Goal: Task Accomplishment & Management: Use online tool/utility

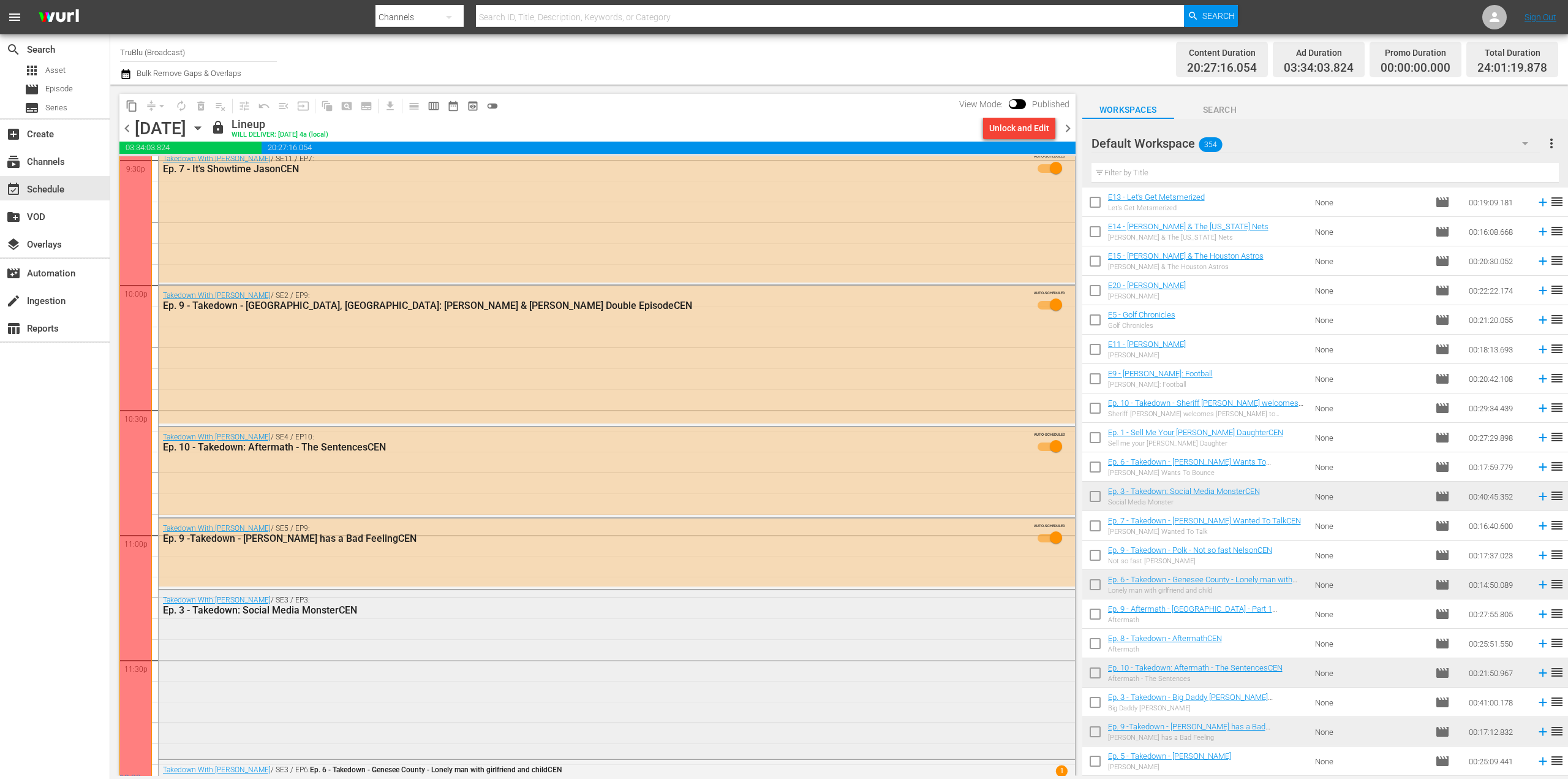
scroll to position [5415, 0]
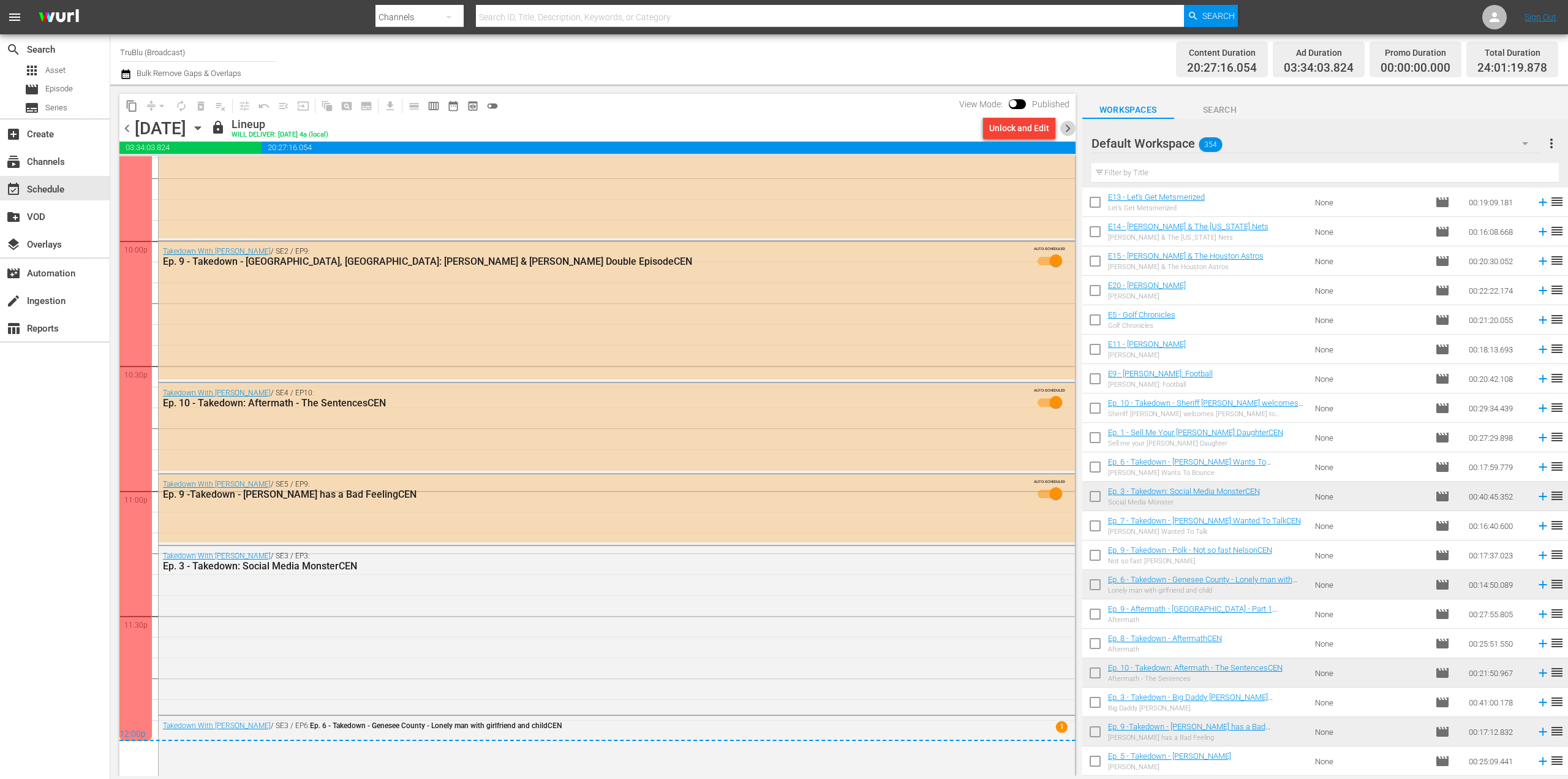
click at [1069, 129] on span "chevron_right" at bounding box center [1069, 128] width 15 height 15
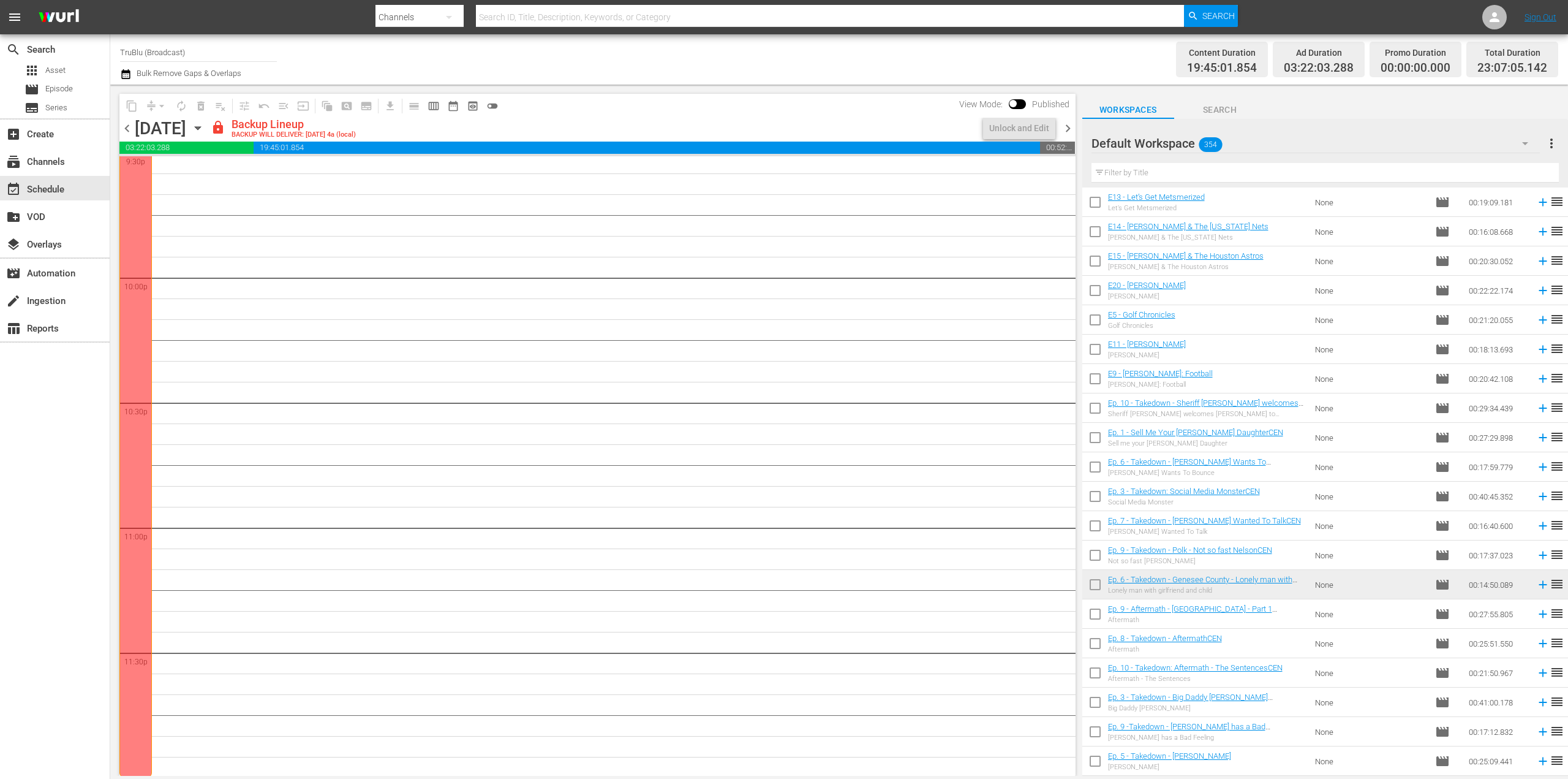
scroll to position [5380, 0]
click at [127, 132] on span "chevron_left" at bounding box center [127, 128] width 15 height 15
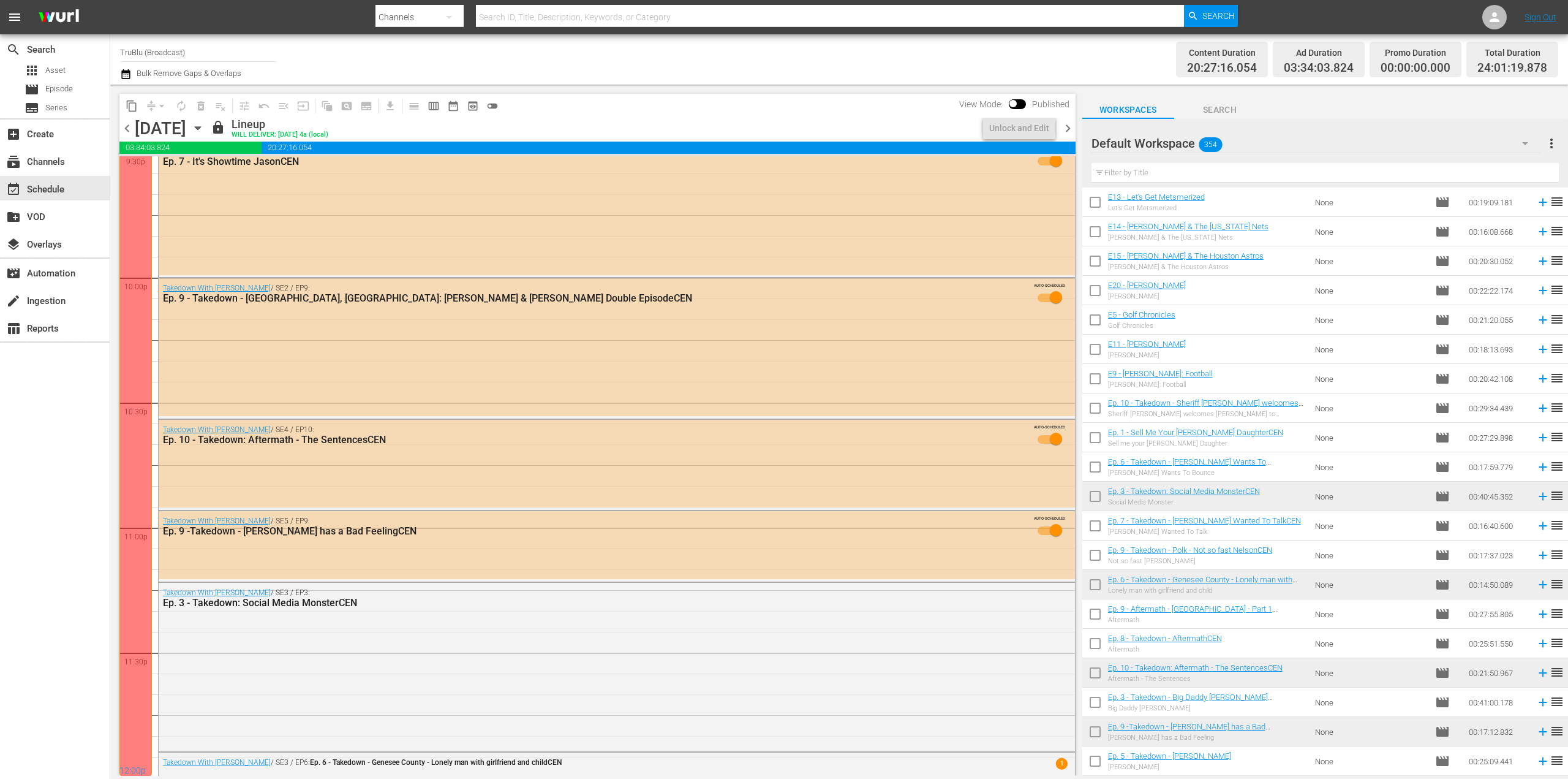
scroll to position [5415, 0]
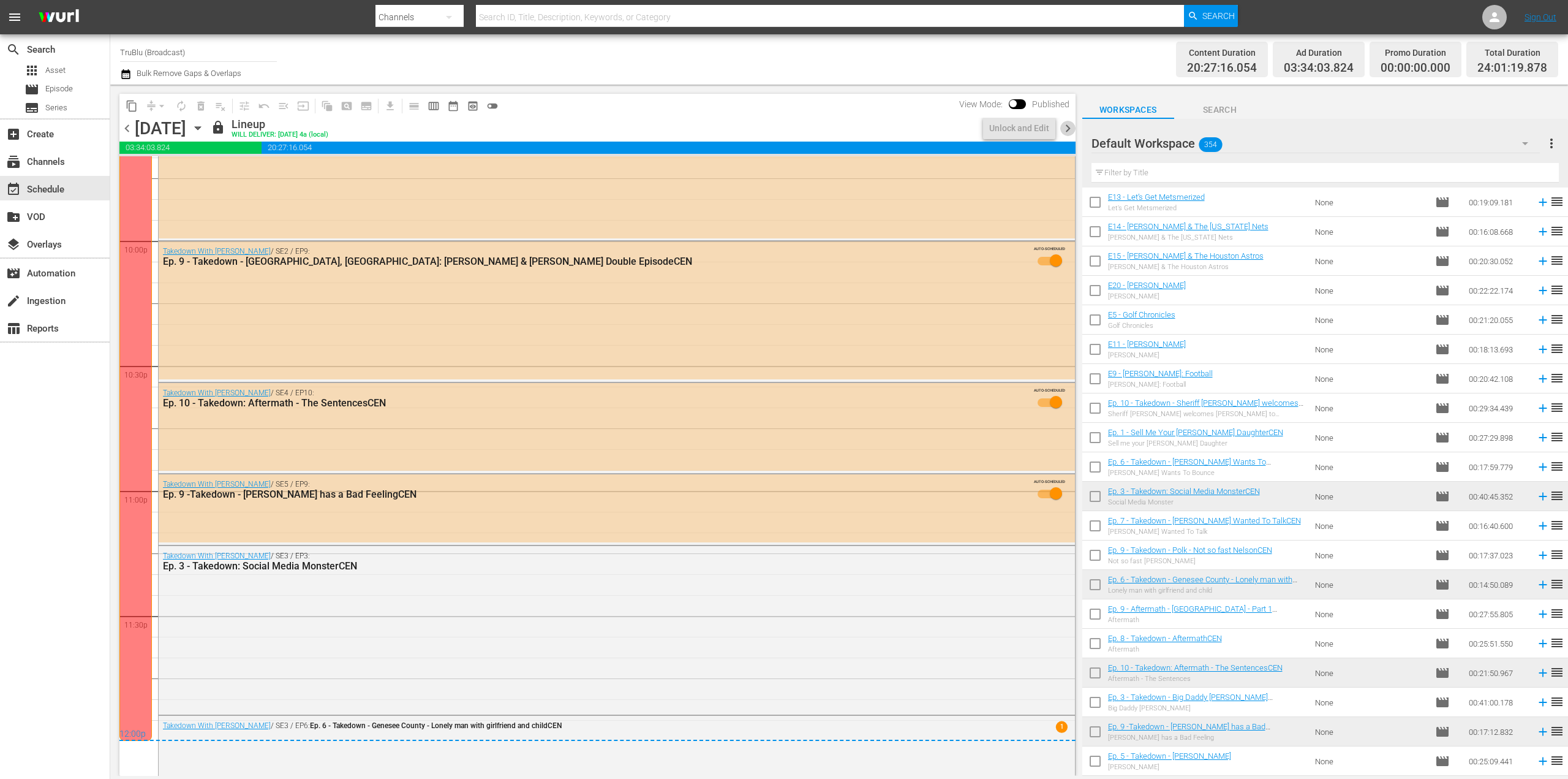
click at [1071, 125] on span "chevron_right" at bounding box center [1069, 128] width 15 height 15
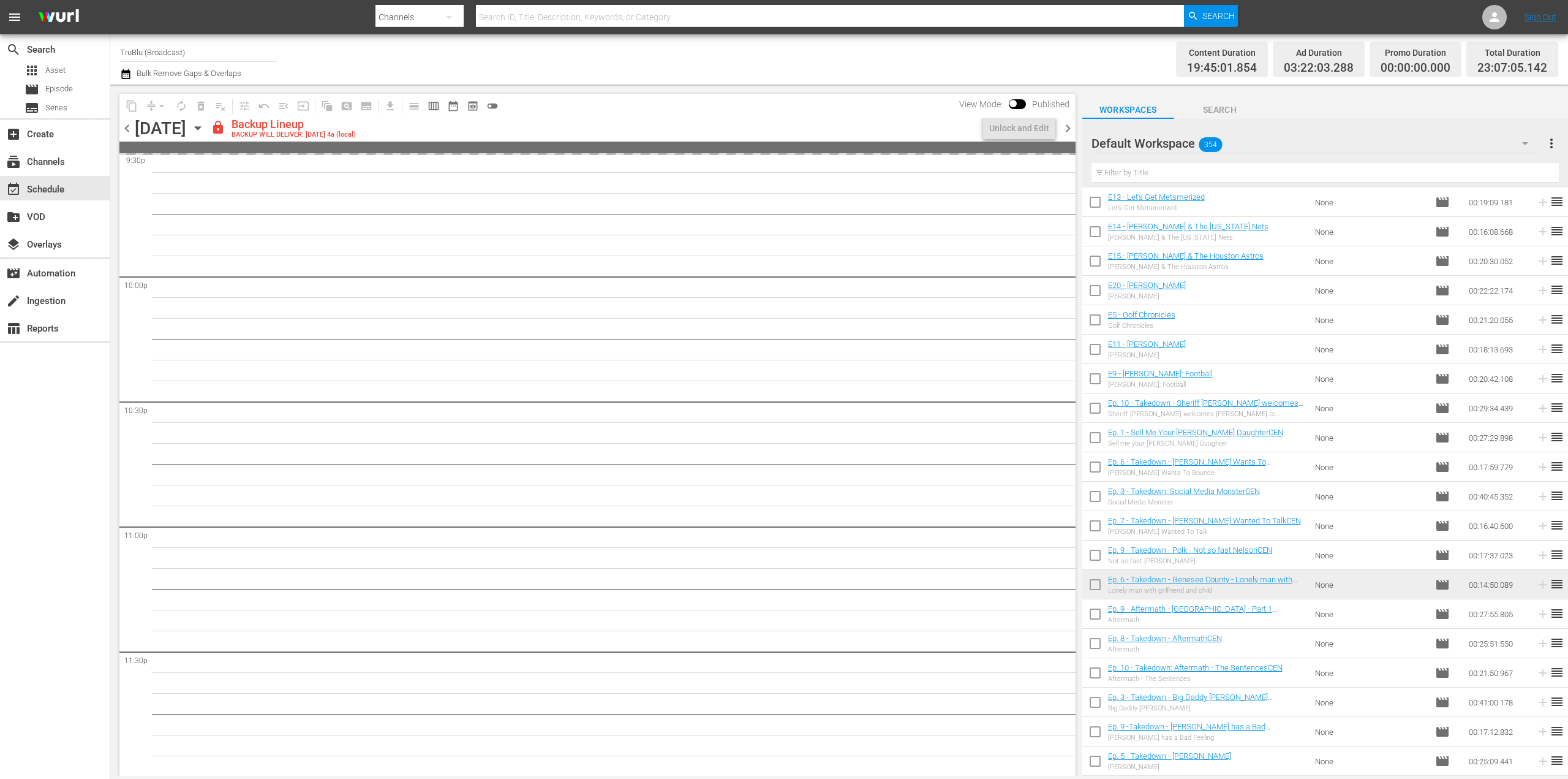
scroll to position [5380, 0]
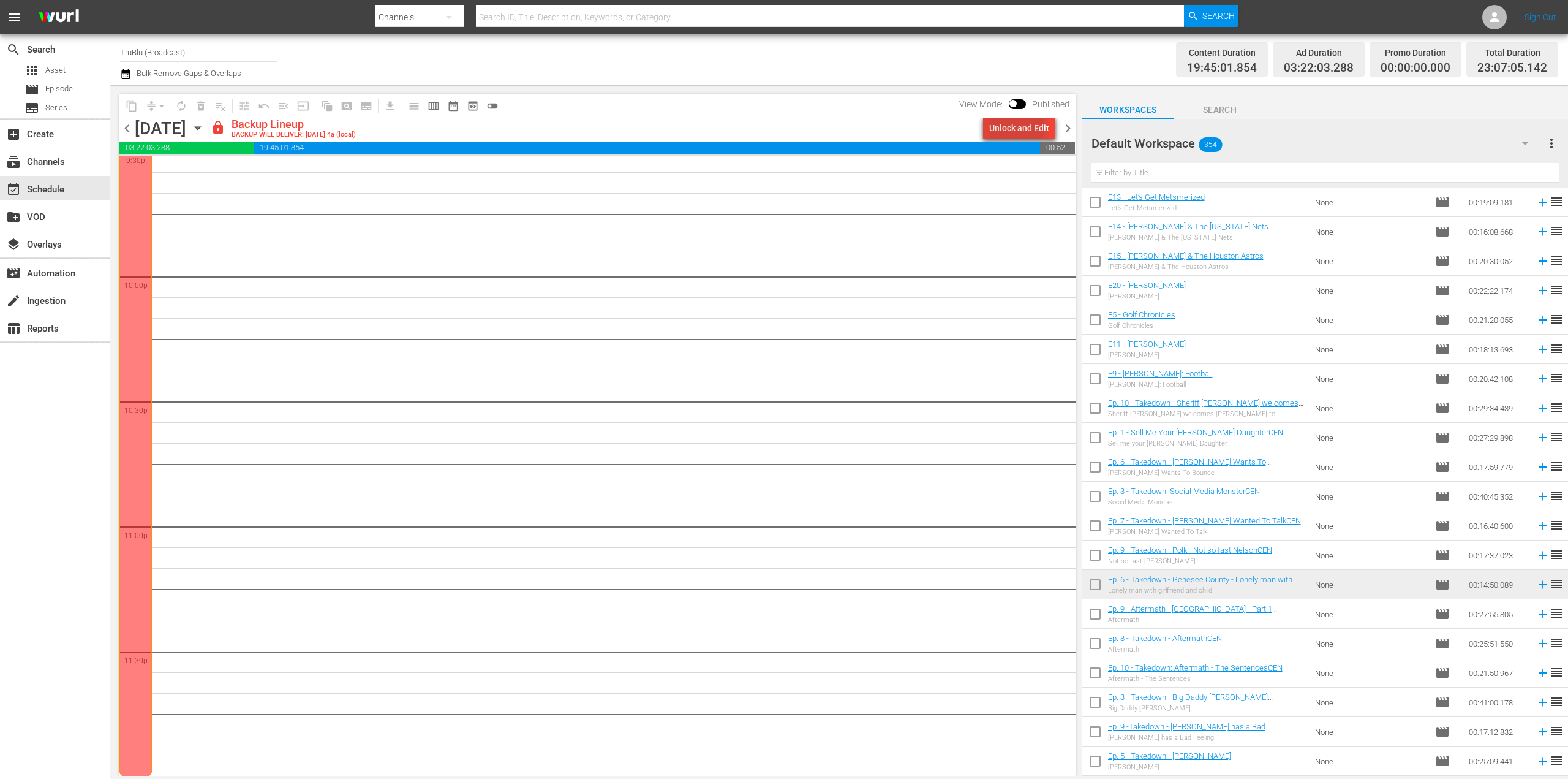
click at [1009, 126] on div "Unlock and Edit" at bounding box center [1020, 128] width 60 height 22
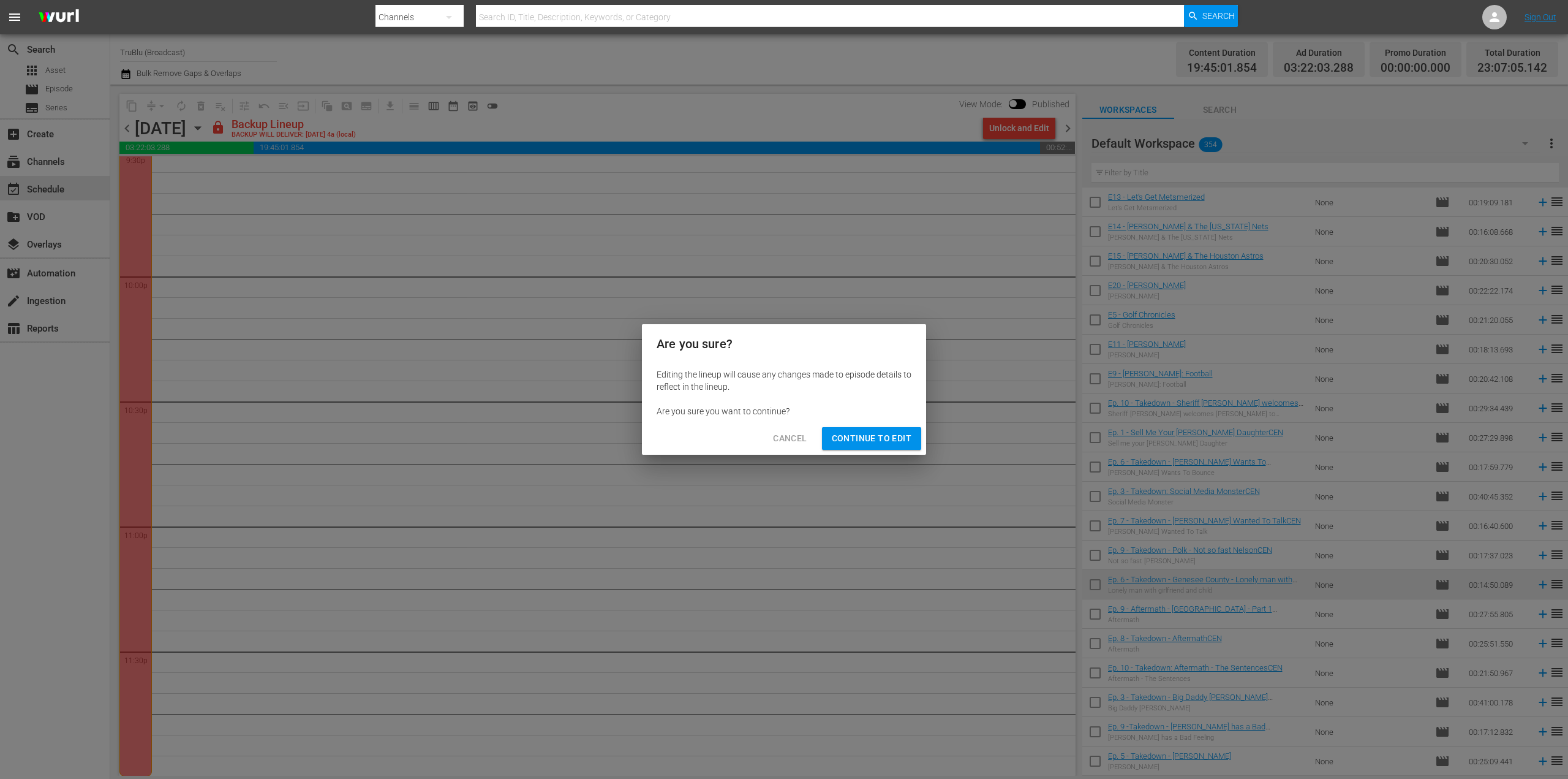
click at [878, 436] on span "Continue to Edit" at bounding box center [872, 439] width 80 height 15
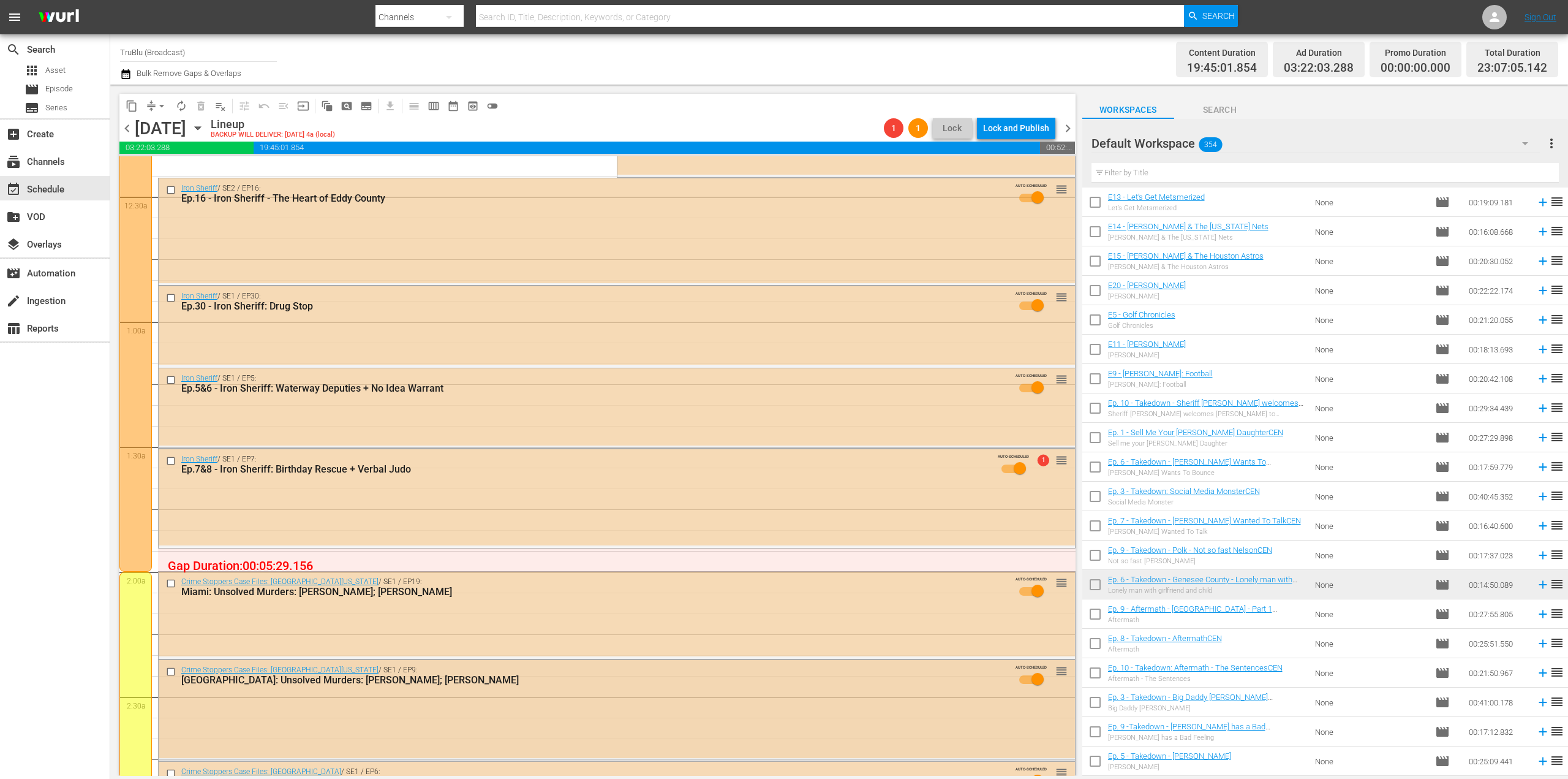
scroll to position [0, 0]
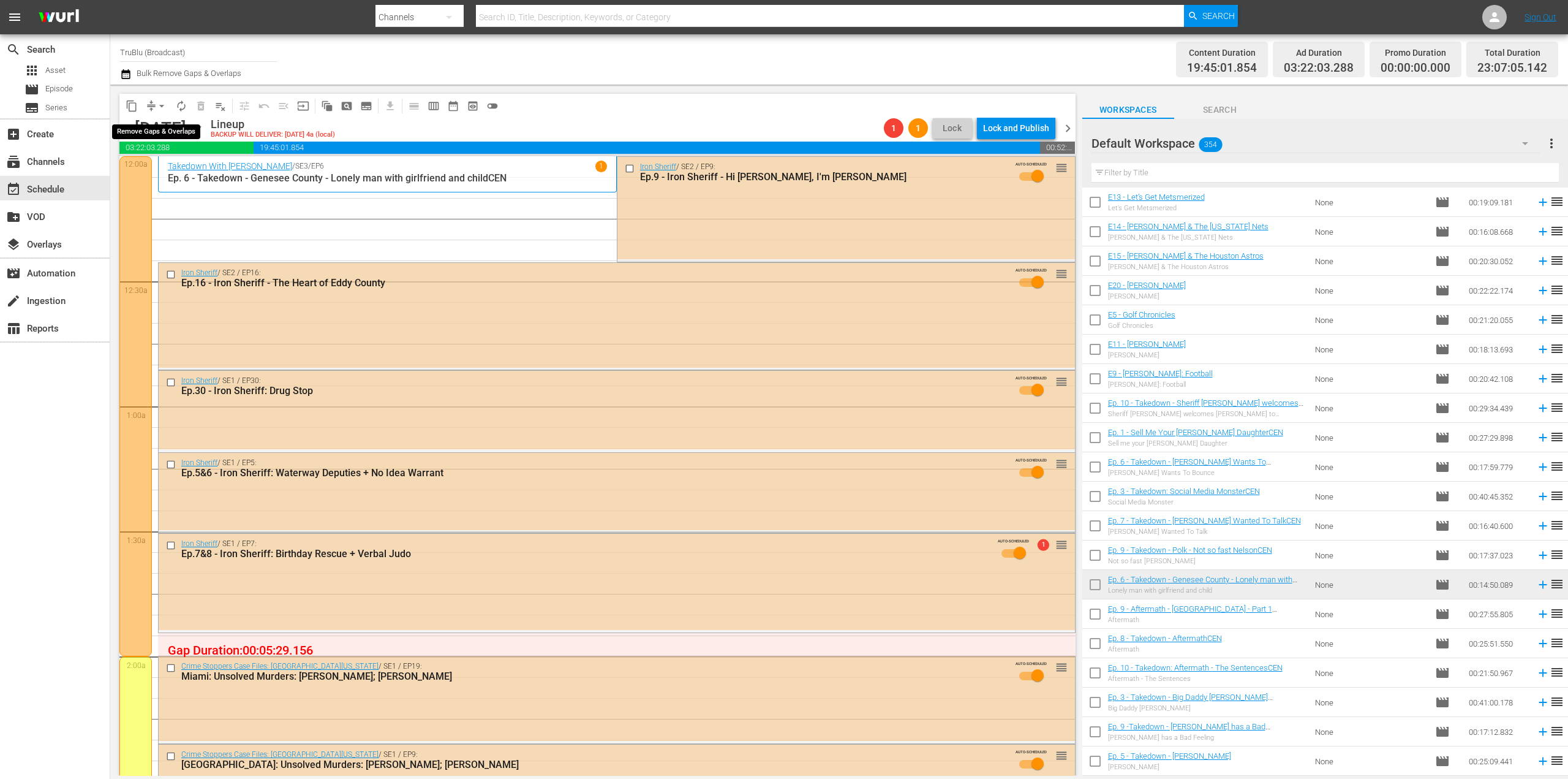
click at [153, 105] on button "arrow_drop_down" at bounding box center [162, 106] width 20 height 20
click at [172, 174] on li "Align to End of Previous Day" at bounding box center [162, 171] width 129 height 21
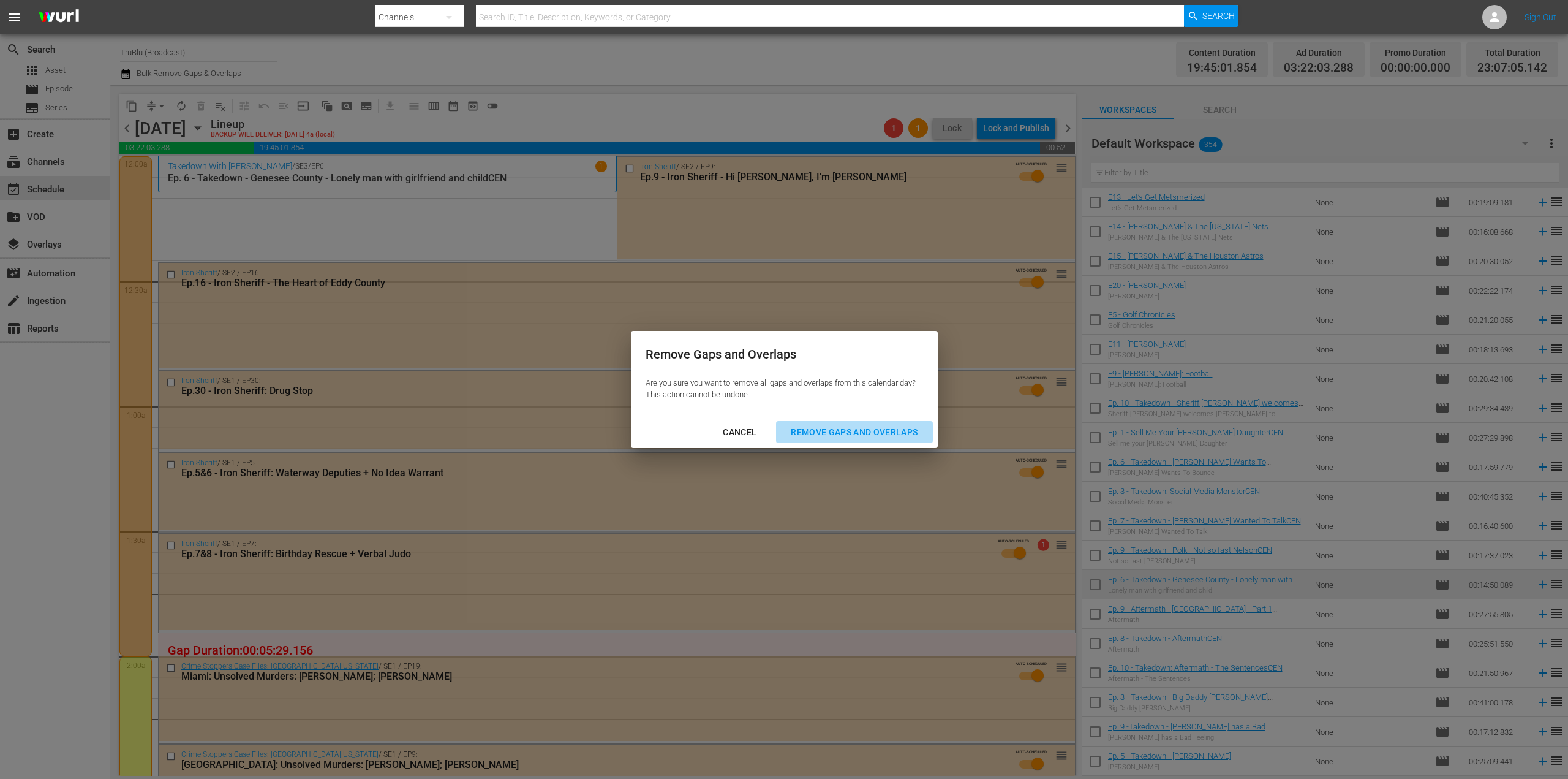
drag, startPoint x: 840, startPoint y: 426, endPoint x: 803, endPoint y: 432, distance: 37.5
click at [841, 426] on div "Remove Gaps and Overlaps" at bounding box center [854, 432] width 146 height 15
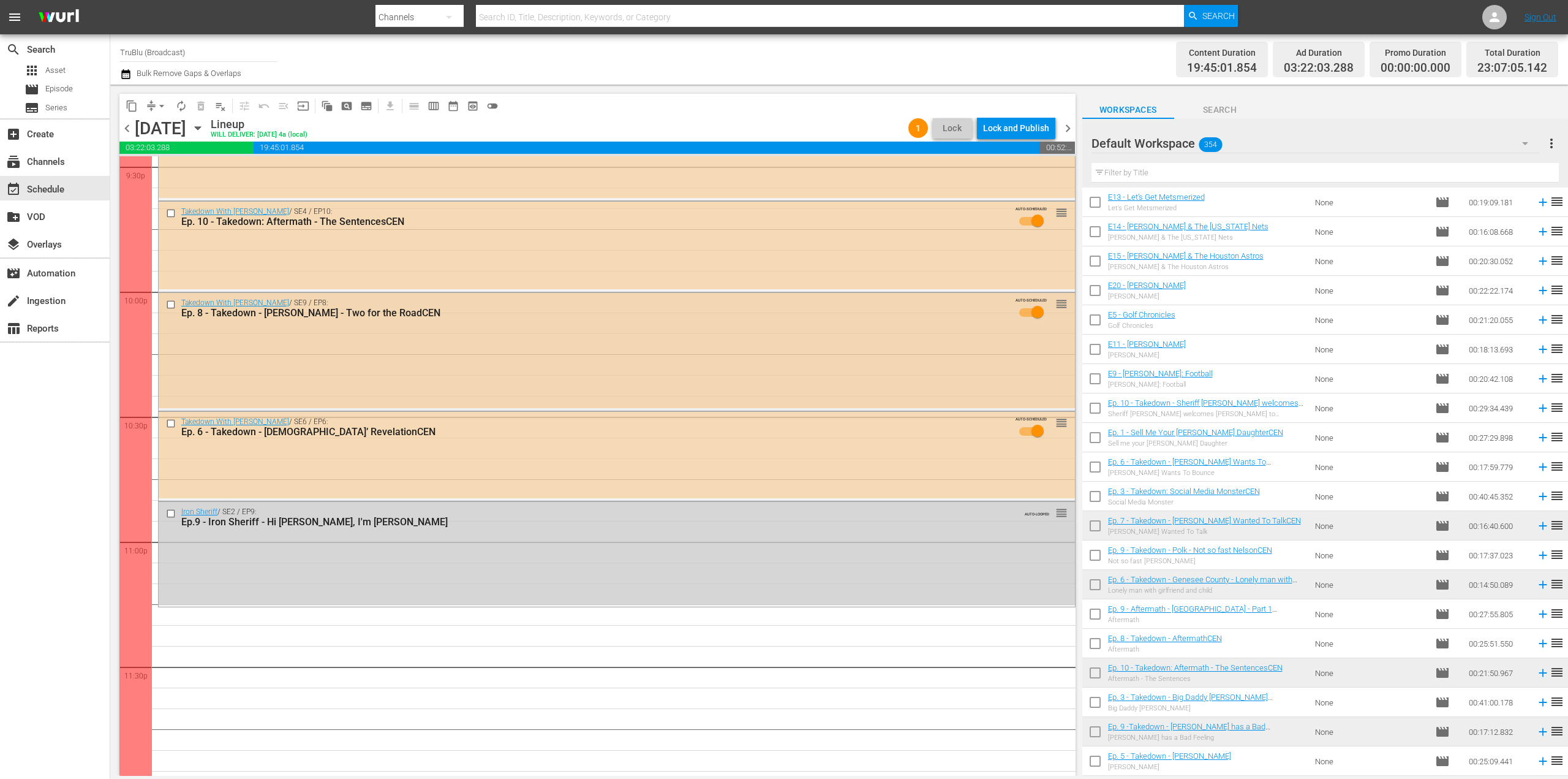
scroll to position [5380, 0]
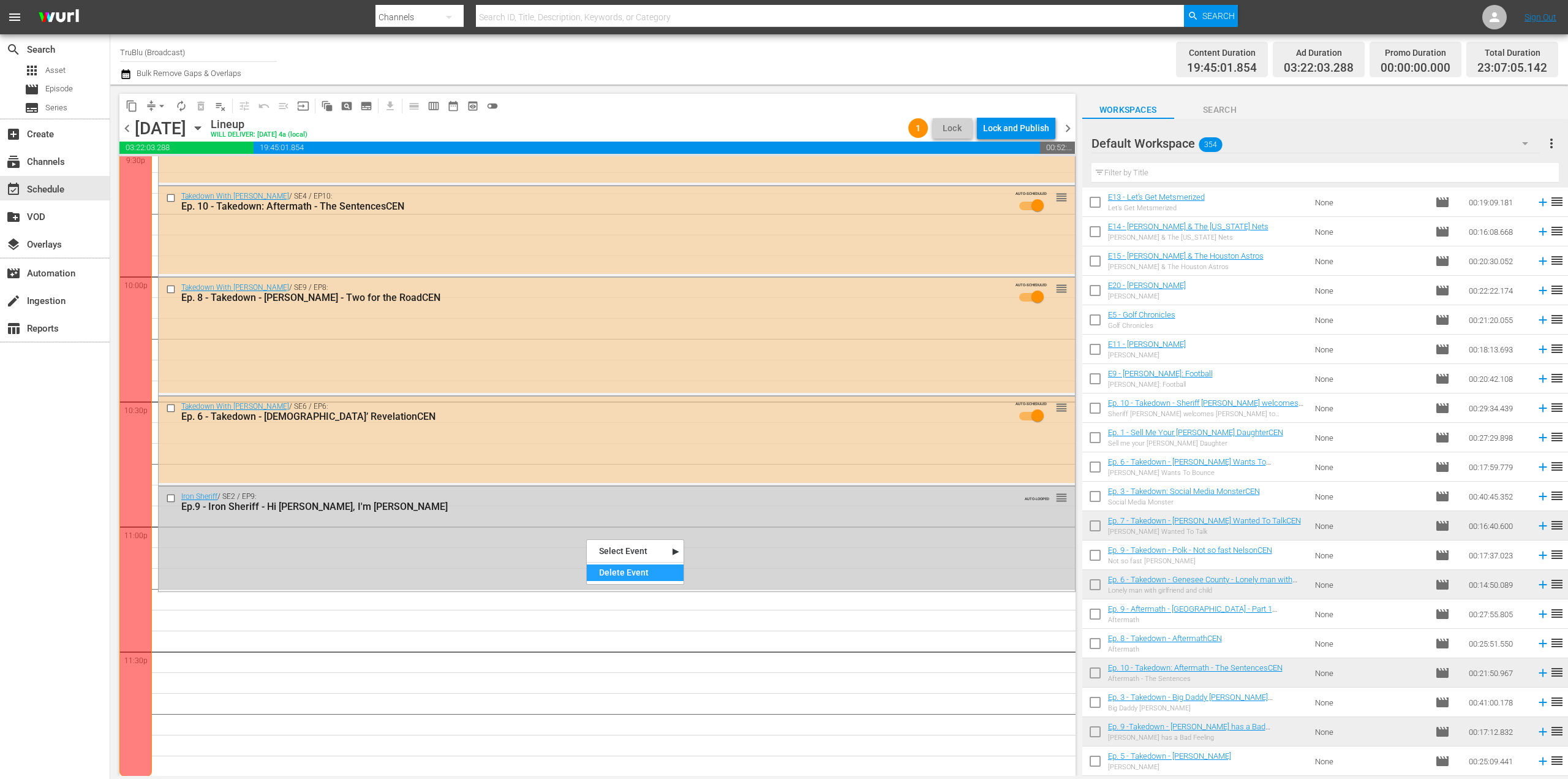
click at [606, 572] on div "Delete Event" at bounding box center [635, 572] width 97 height 16
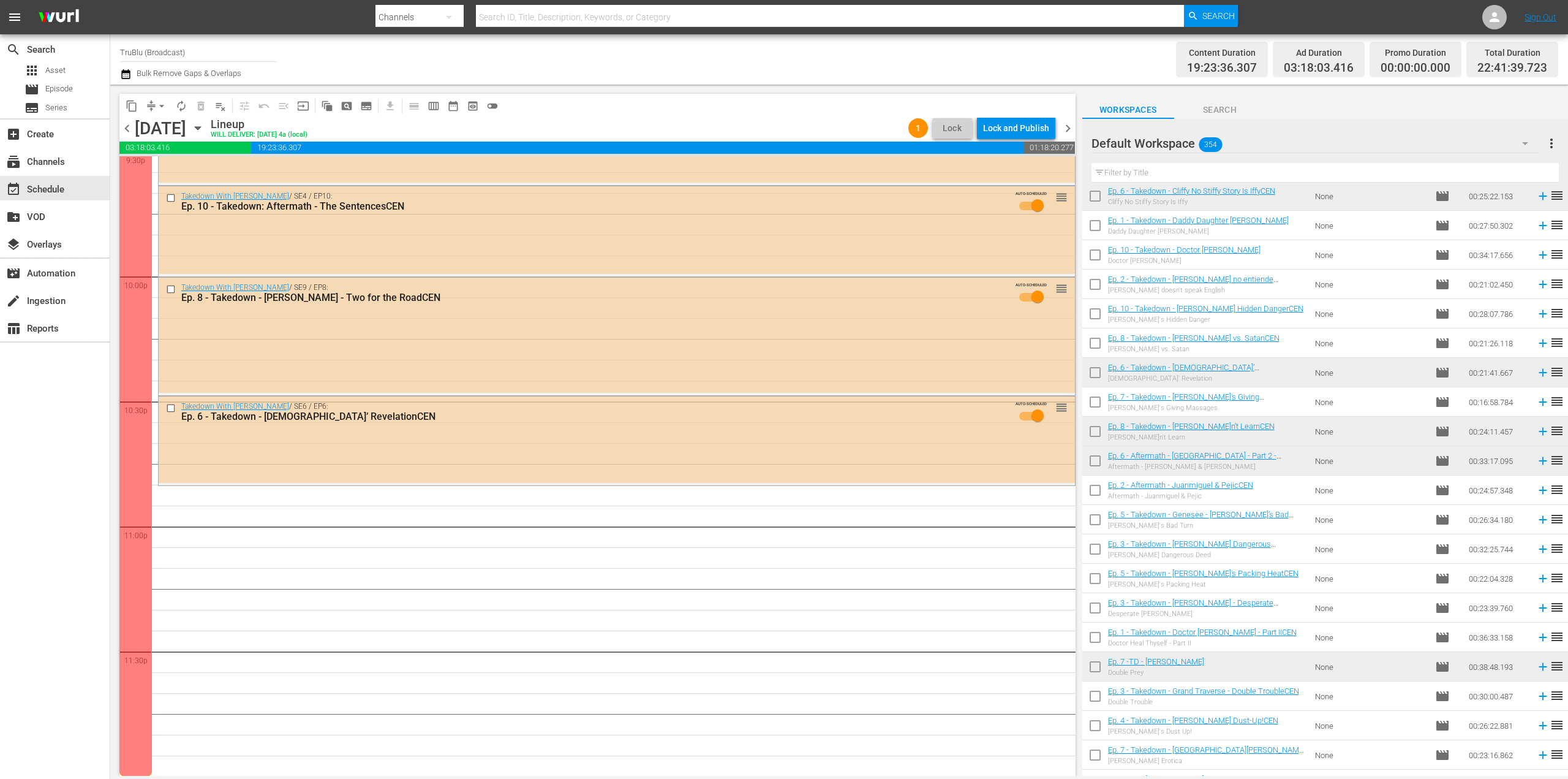
scroll to position [1025, 0]
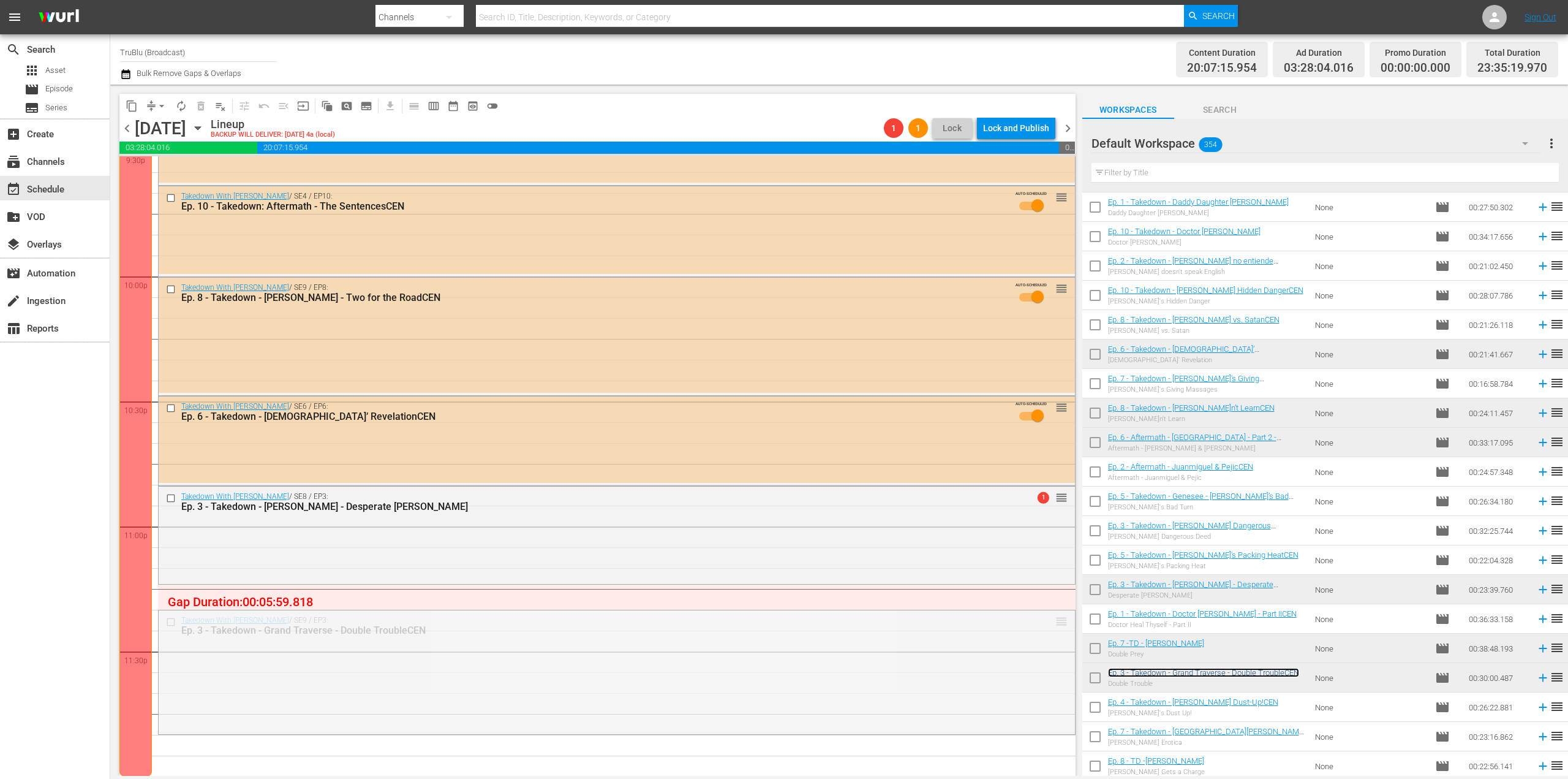
drag, startPoint x: 1053, startPoint y: 618, endPoint x: 1054, endPoint y: 590, distance: 28.0
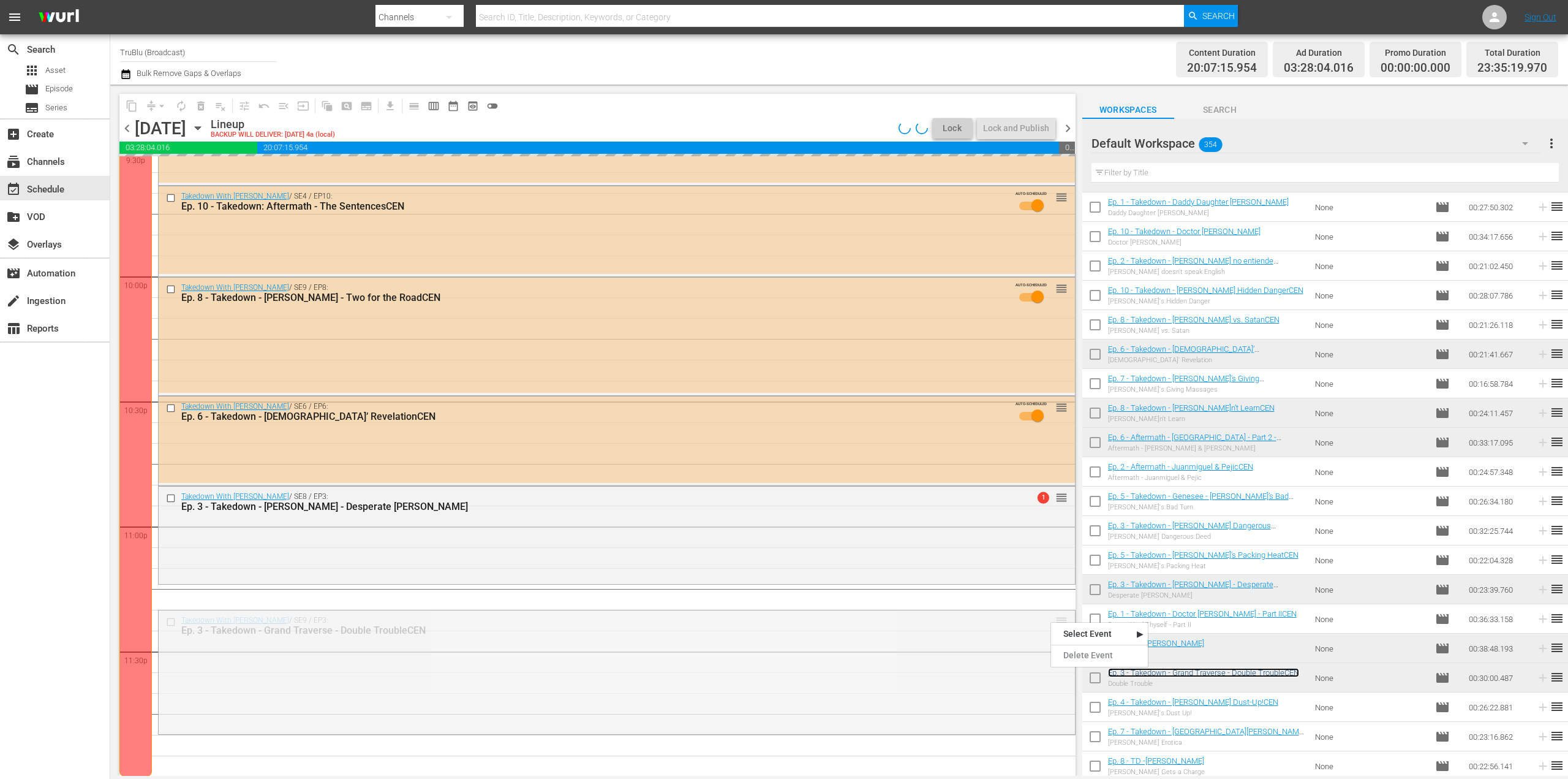
drag, startPoint x: 1050, startPoint y: 621, endPoint x: 1049, endPoint y: 593, distance: 28.0
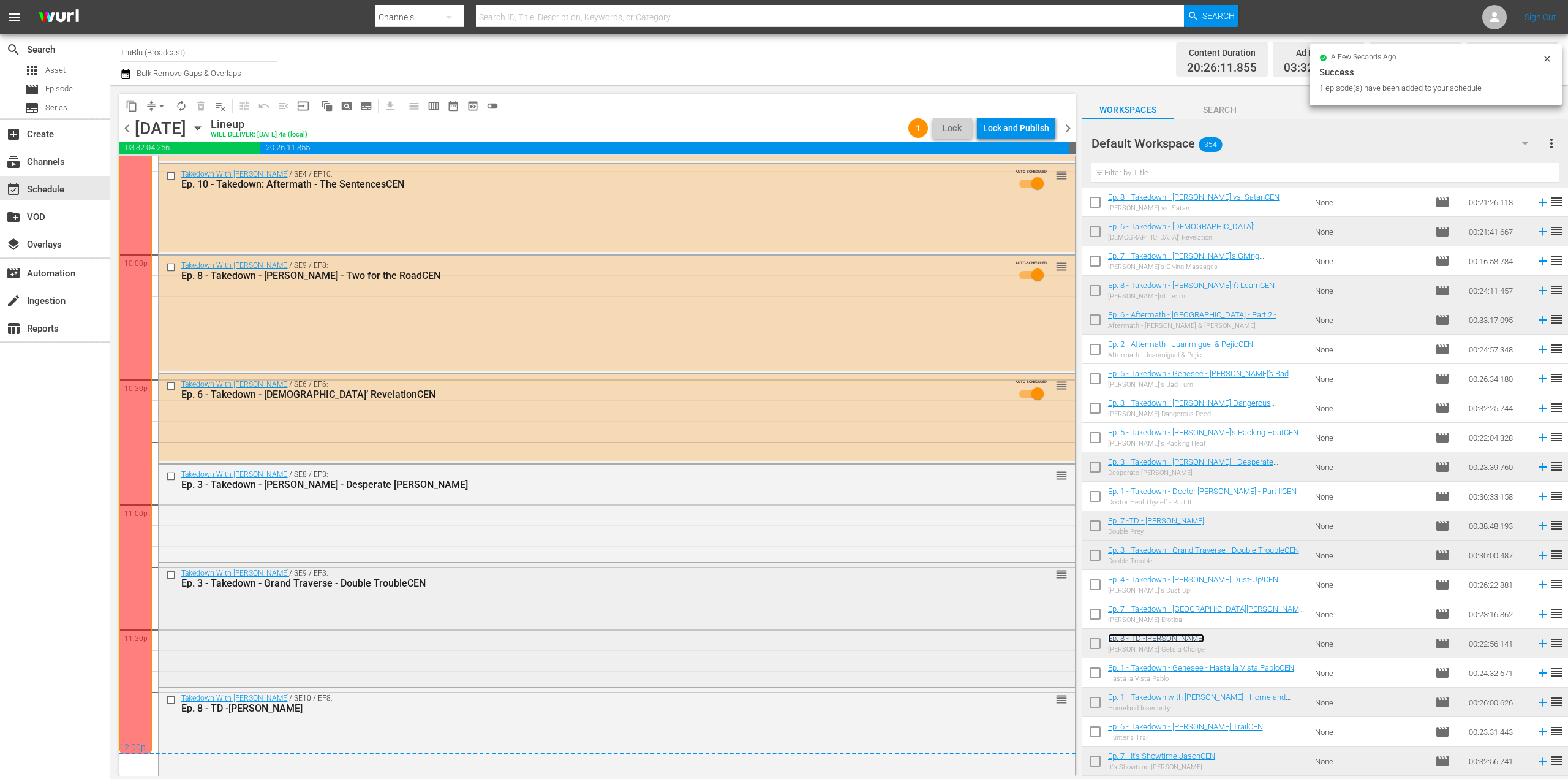
scroll to position [5408, 0]
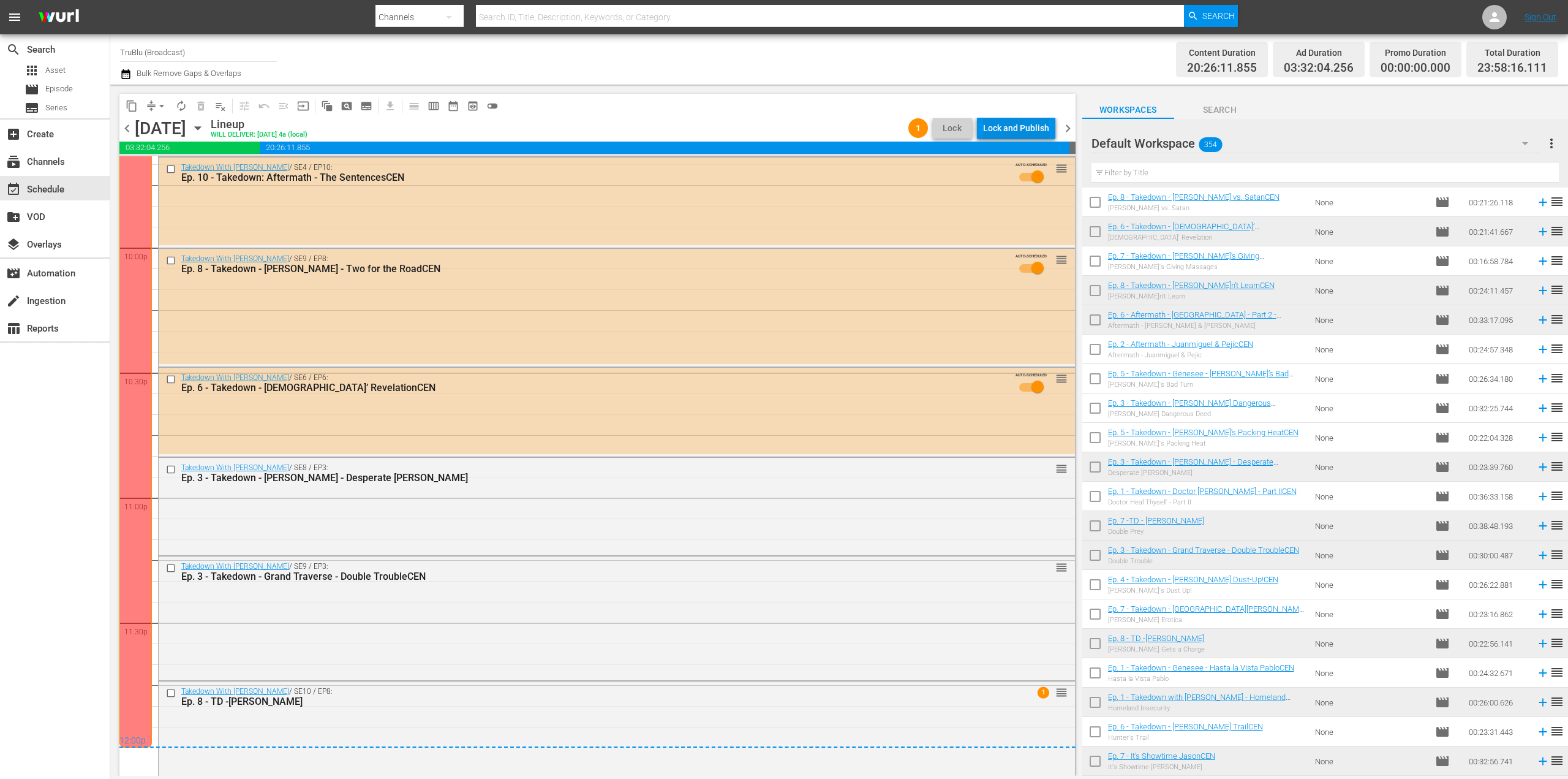
click at [1034, 128] on div "Lock and Publish" at bounding box center [1016, 128] width 66 height 22
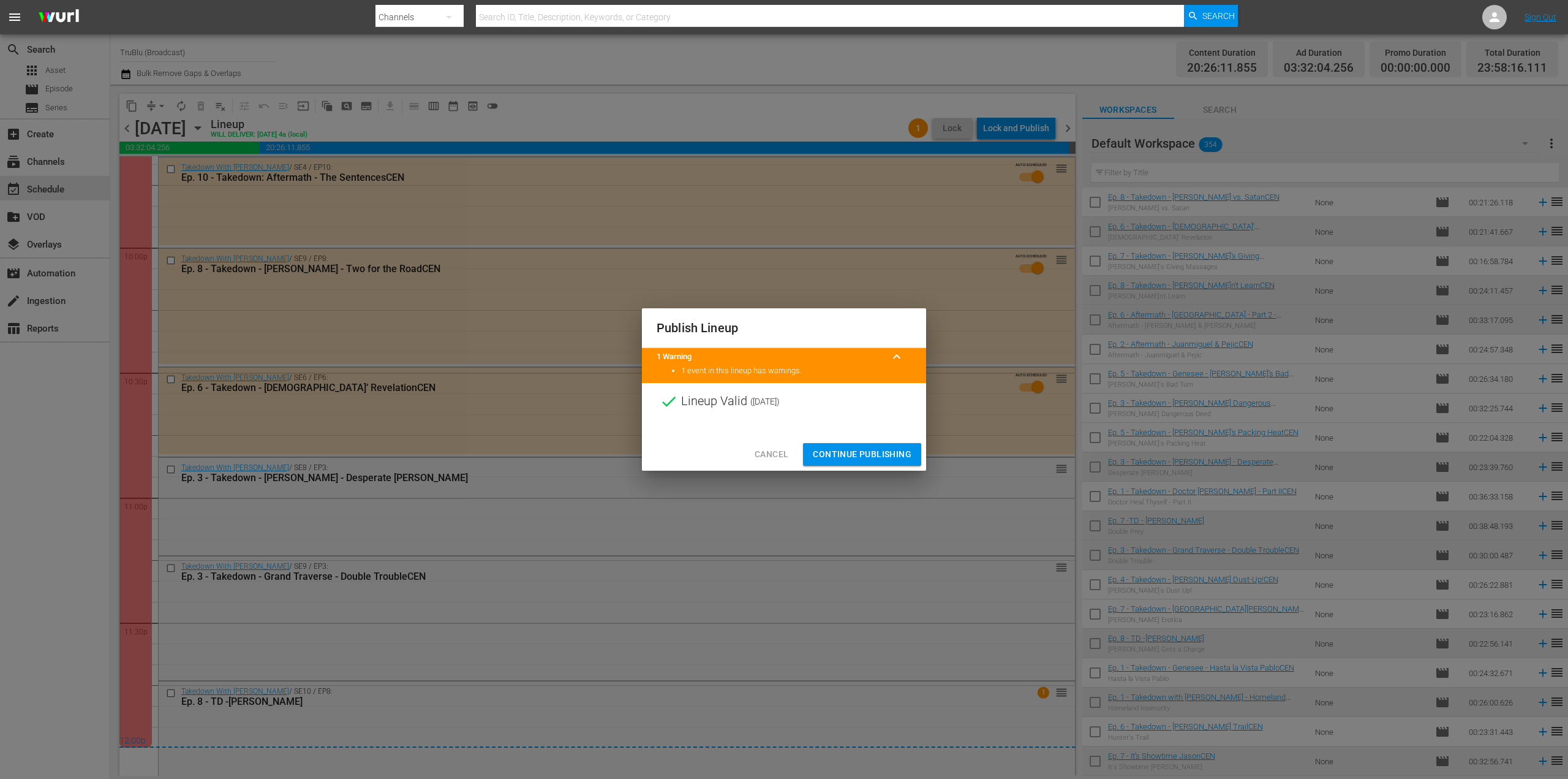
drag, startPoint x: 845, startPoint y: 449, endPoint x: 928, endPoint y: 400, distance: 96.4
click at [846, 449] on span "Continue Publishing" at bounding box center [862, 455] width 99 height 15
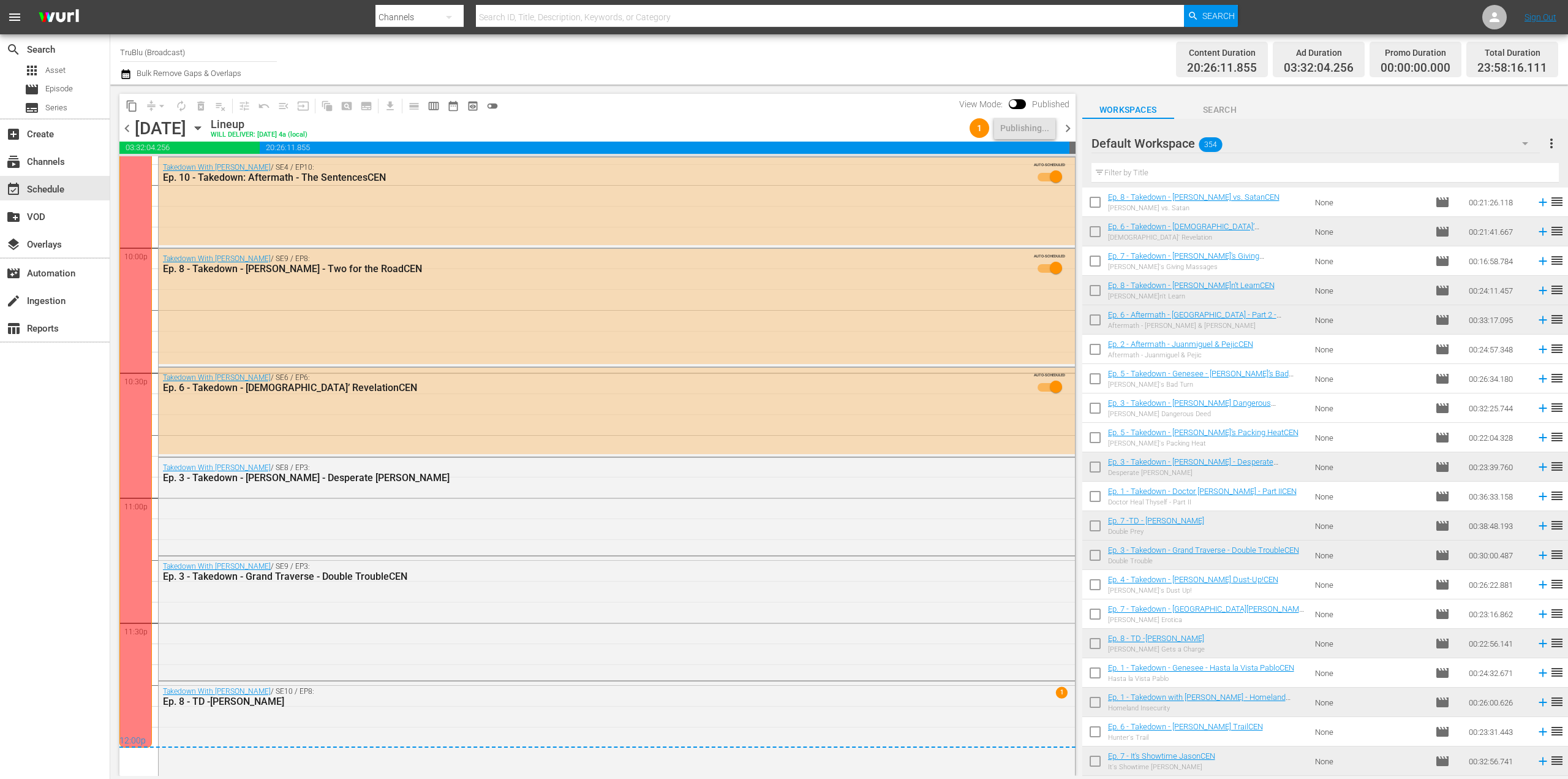
drag, startPoint x: 924, startPoint y: 127, endPoint x: 859, endPoint y: 120, distance: 65.4
click at [859, 120] on div "Lineup WILL DELIVER: [DATE] 4a (local)" at bounding box center [587, 128] width 754 height 21
